Goal: Information Seeking & Learning: Understand process/instructions

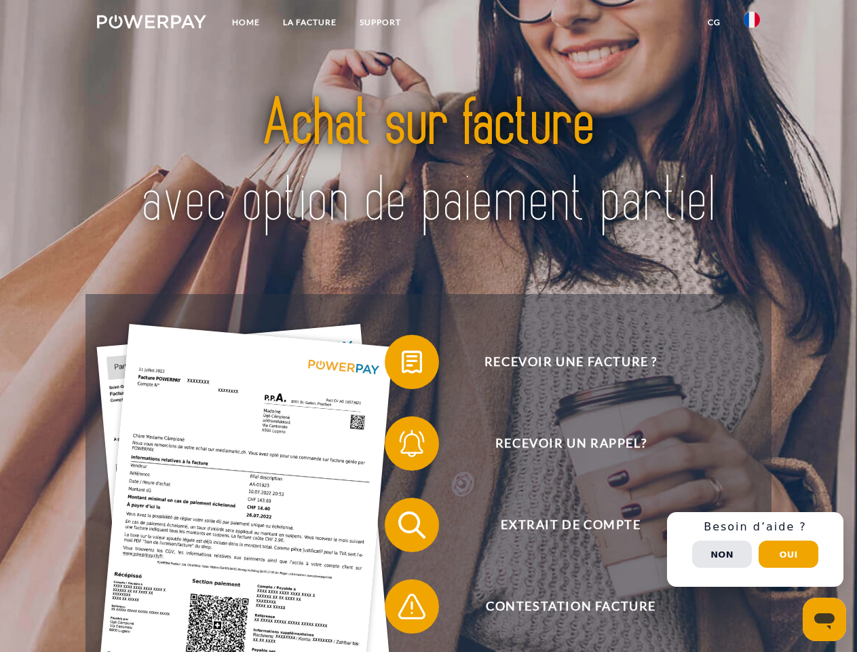
click at [151, 24] on img at bounding box center [151, 22] width 109 height 14
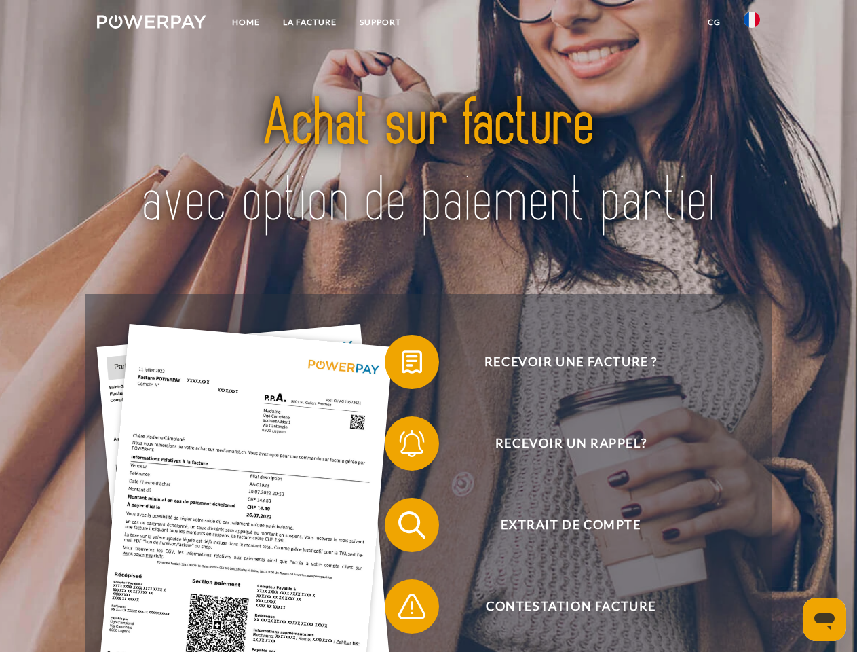
click at [752, 24] on img at bounding box center [752, 20] width 16 height 16
click at [714, 22] on link "CG" at bounding box center [714, 22] width 36 height 24
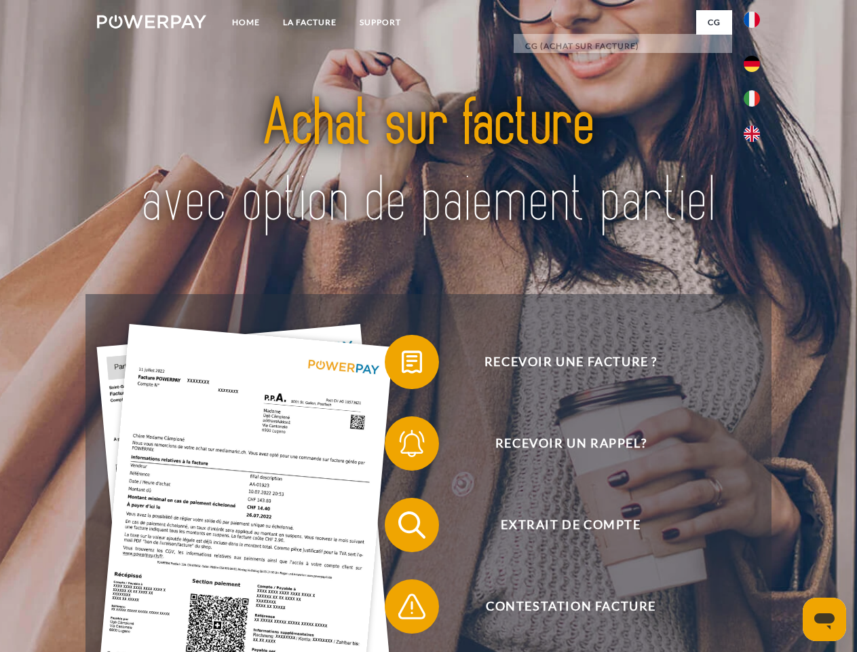
click at [402, 365] on span at bounding box center [392, 362] width 68 height 68
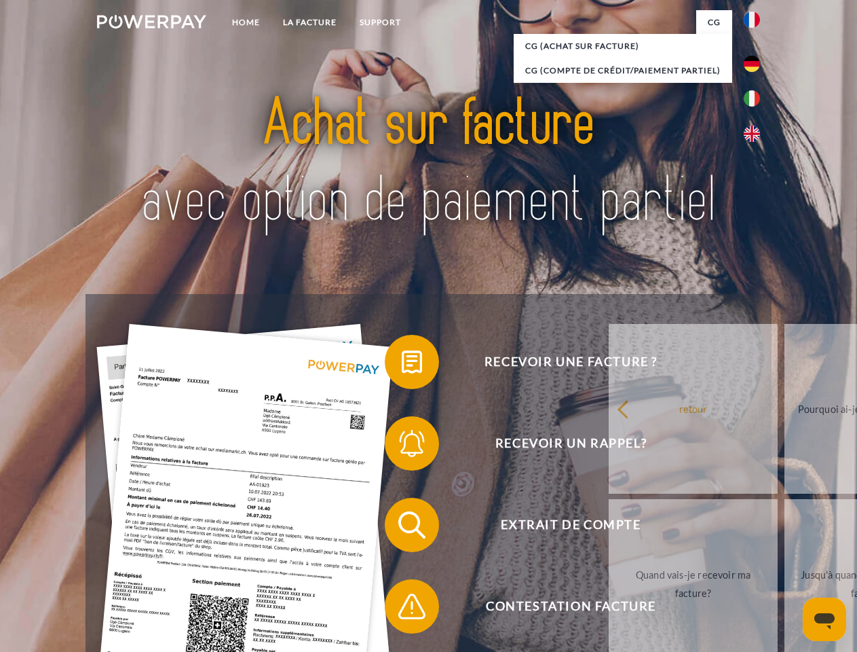
click at [402, 446] on div "Recevoir une facture ? Recevoir un rappel? Extrait de compte retour" at bounding box center [429, 565] width 686 height 543
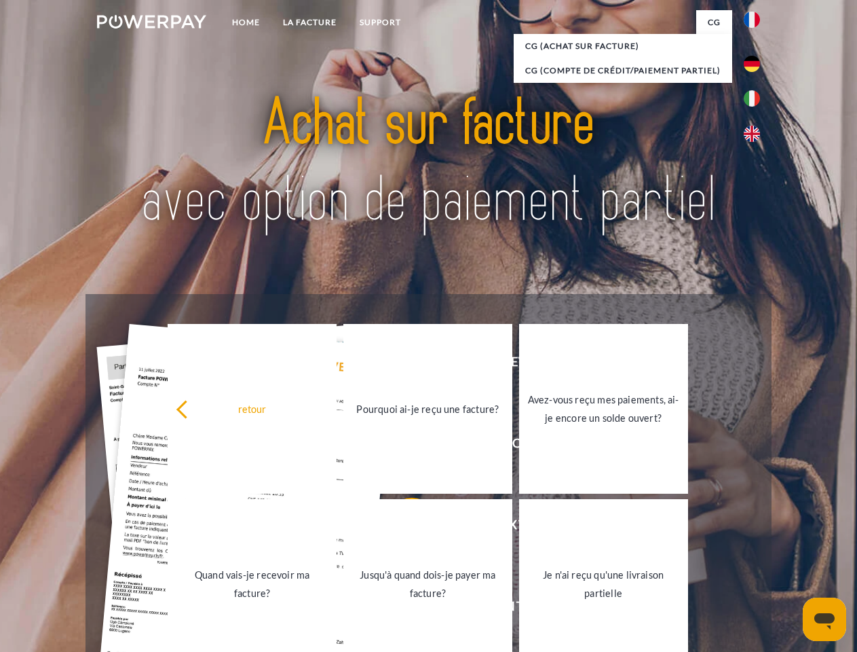
click at [402, 527] on link "Jusqu'à quand dois-je payer ma facture?" at bounding box center [427, 584] width 169 height 170
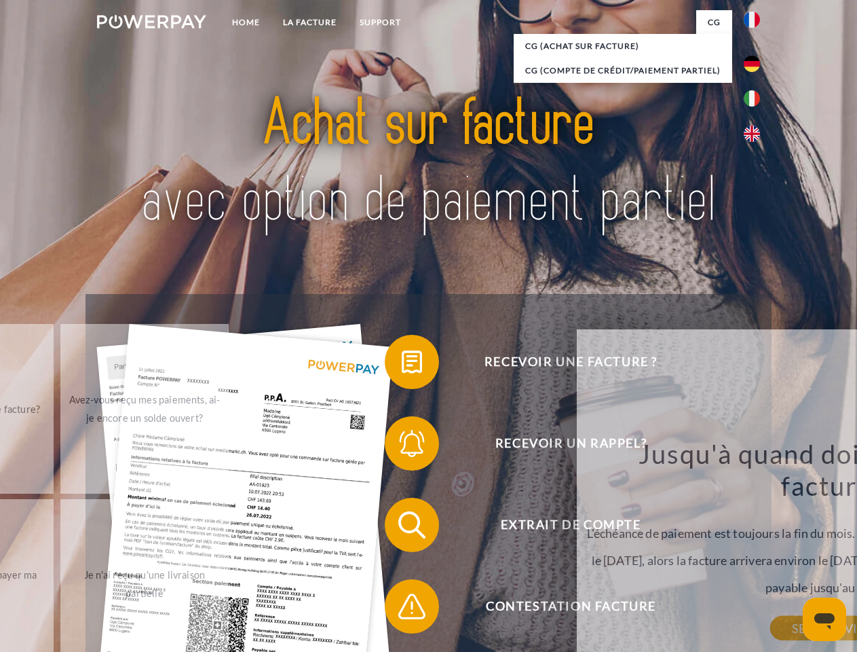
click at [402, 609] on span at bounding box center [392, 606] width 68 height 68
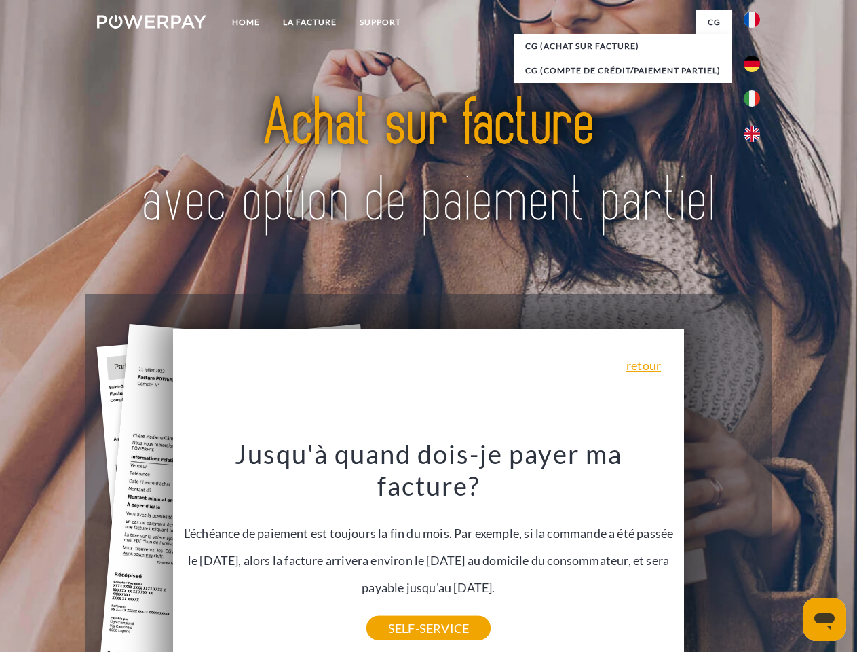
click at [755, 549] on div "Recevoir une facture ? Recevoir un rappel? Extrait de compte retour" at bounding box center [429, 565] width 686 height 543
click at [722, 552] on span "Extrait de compte" at bounding box center [571, 525] width 333 height 54
click at [789, 554] on header "Home LA FACTURE Support" at bounding box center [428, 468] width 857 height 937
